Goal: Task Accomplishment & Management: Manage account settings

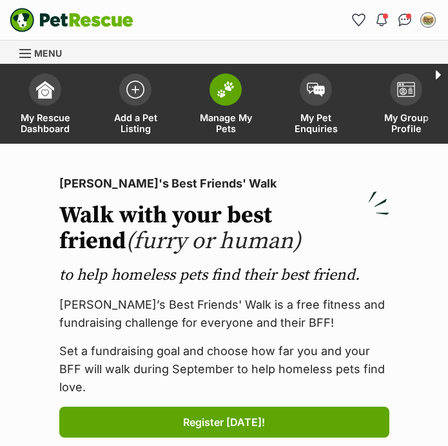
click at [231, 90] on img at bounding box center [226, 89] width 18 height 17
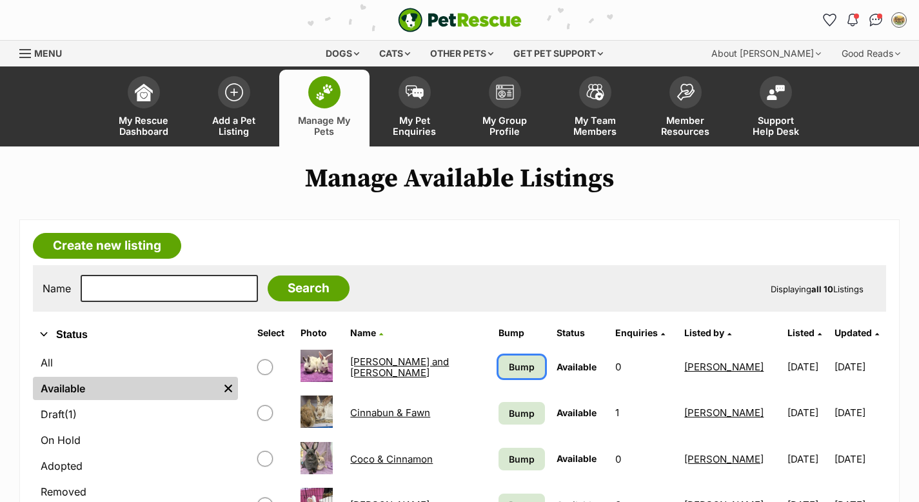
drag, startPoint x: 499, startPoint y: 368, endPoint x: 501, endPoint y: 397, distance: 29.8
click at [448, 368] on span "Bump" at bounding box center [522, 367] width 26 height 14
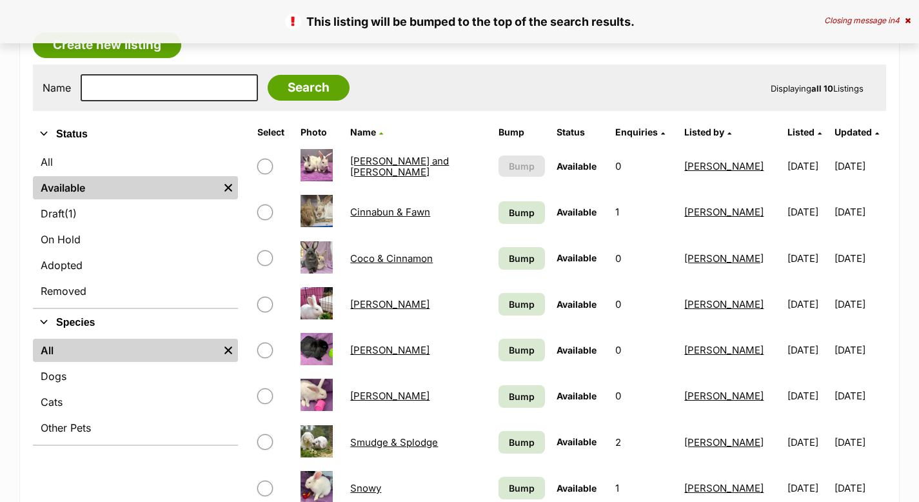
scroll to position [325, 0]
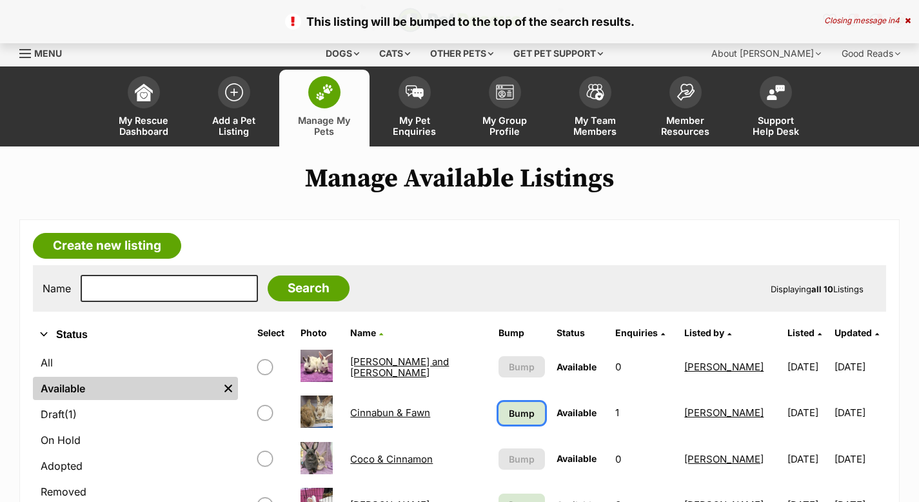
drag, startPoint x: 498, startPoint y: 417, endPoint x: 570, endPoint y: 391, distance: 76.3
click at [509, 417] on span "Bump" at bounding box center [522, 413] width 26 height 14
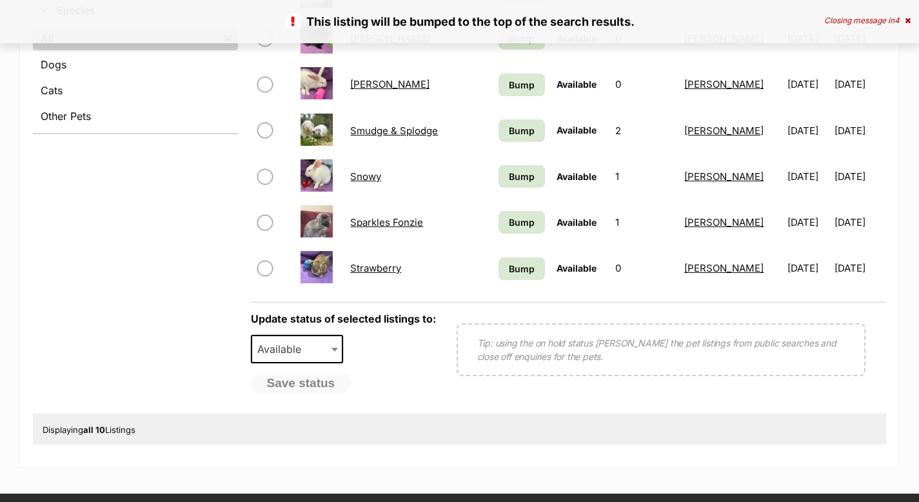
scroll to position [521, 0]
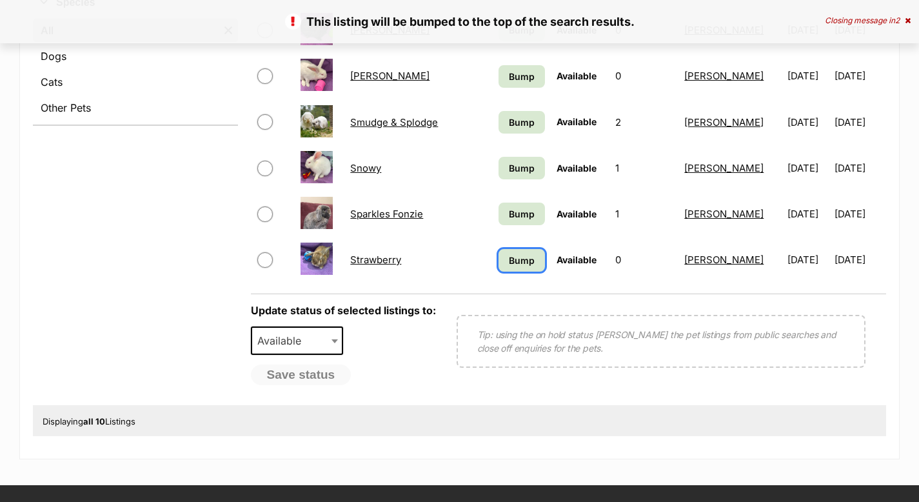
drag, startPoint x: 492, startPoint y: 261, endPoint x: 491, endPoint y: 254, distance: 6.6
click at [509, 261] on span "Bump" at bounding box center [522, 261] width 26 height 14
click at [509, 215] on span "Bump" at bounding box center [522, 214] width 26 height 14
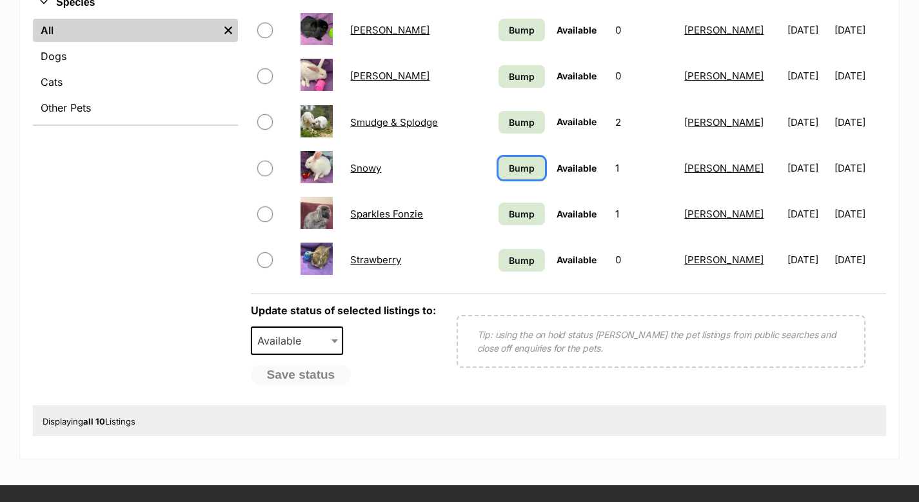
click at [509, 166] on span "Bump" at bounding box center [522, 168] width 26 height 14
click at [509, 125] on span "Bump" at bounding box center [522, 122] width 26 height 14
click at [509, 71] on span "Bump" at bounding box center [522, 77] width 26 height 14
click at [509, 31] on span "Bump" at bounding box center [522, 30] width 26 height 14
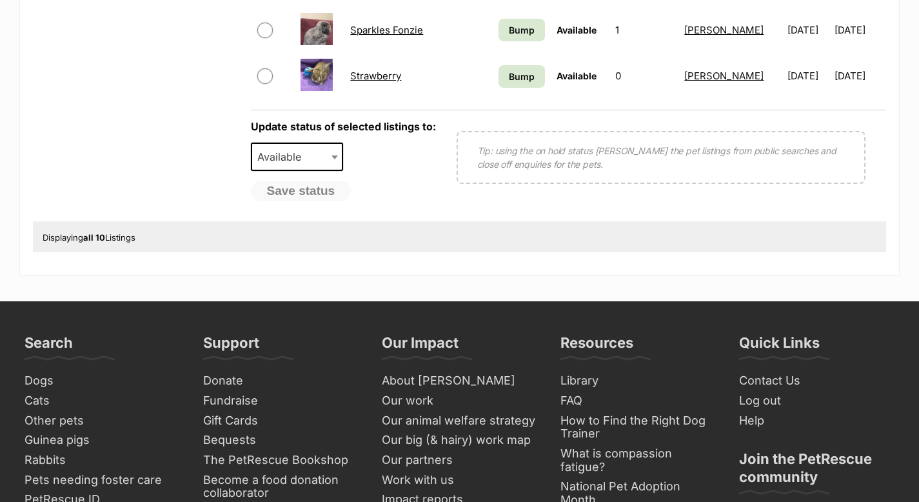
scroll to position [679, 0]
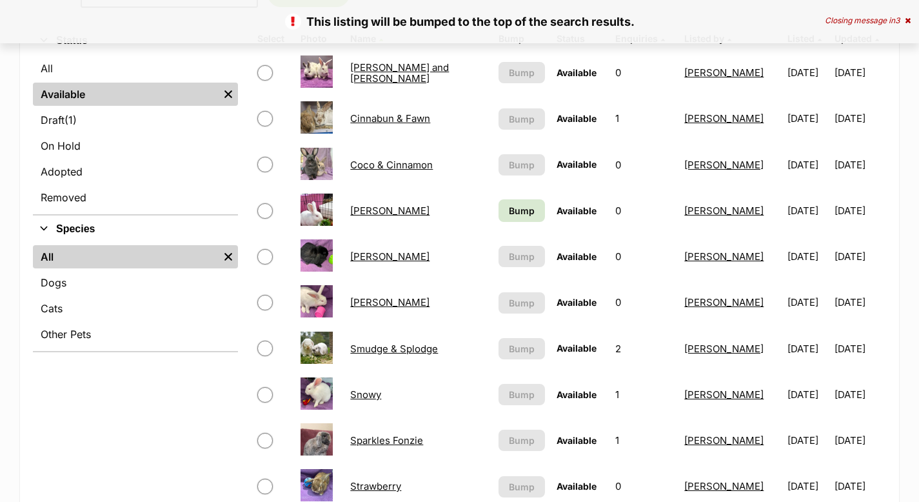
scroll to position [305, 0]
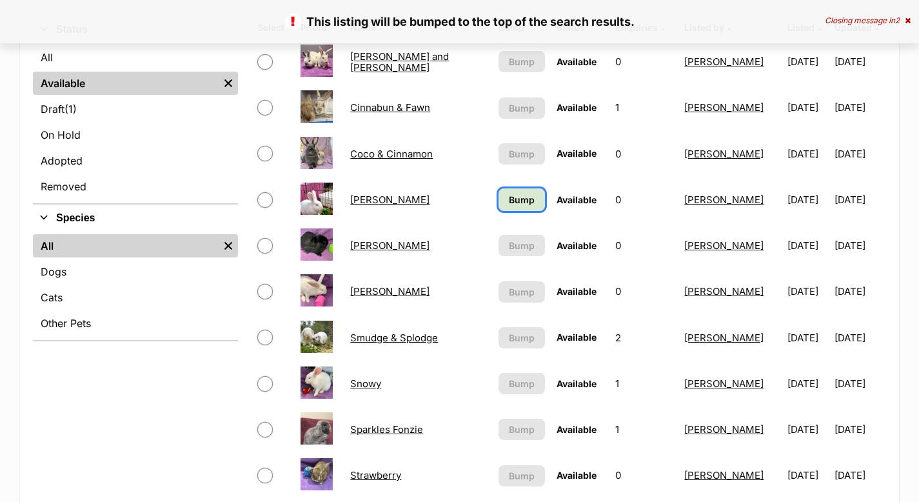
drag, startPoint x: 490, startPoint y: 199, endPoint x: 619, endPoint y: 202, distance: 128.4
click at [509, 199] on span "Bump" at bounding box center [522, 200] width 26 height 14
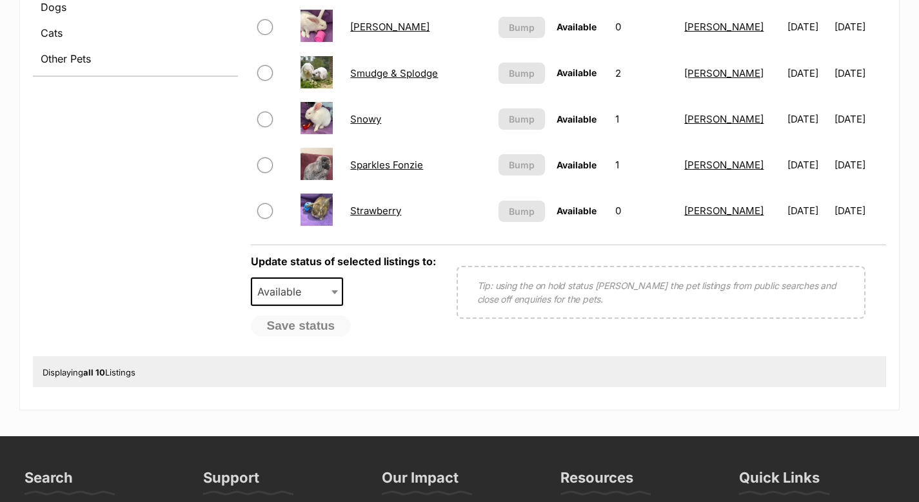
scroll to position [572, 0]
